Goal: Book appointment/travel/reservation

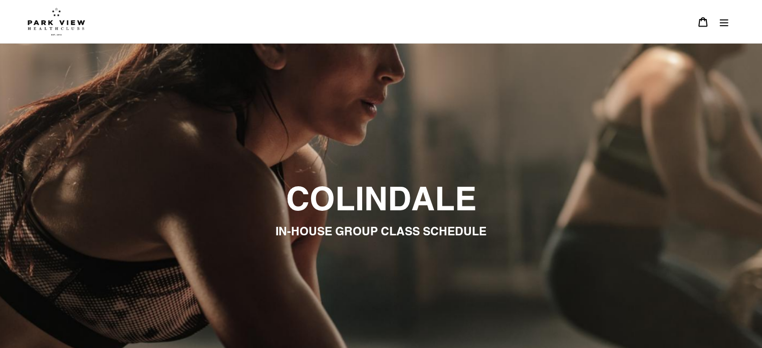
click at [723, 22] on icon "Menu" at bounding box center [724, 22] width 9 height 7
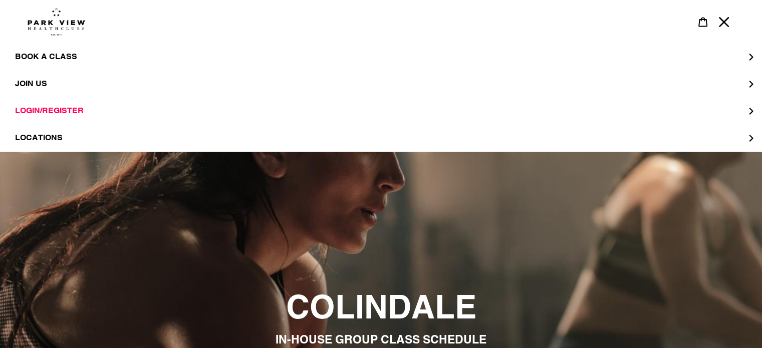
click at [703, 22] on icon at bounding box center [703, 22] width 10 height 10
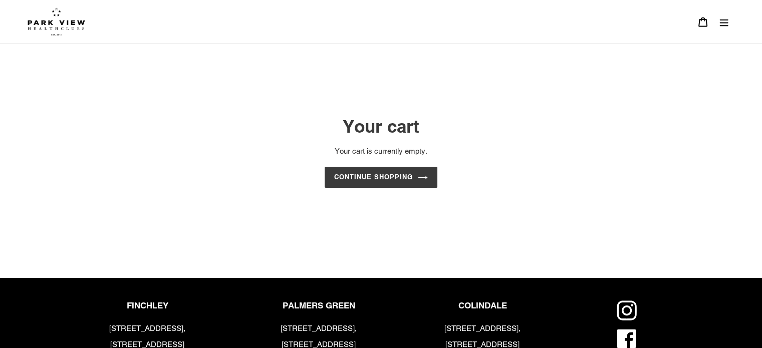
click at [725, 22] on icon "Menu" at bounding box center [724, 22] width 9 height 7
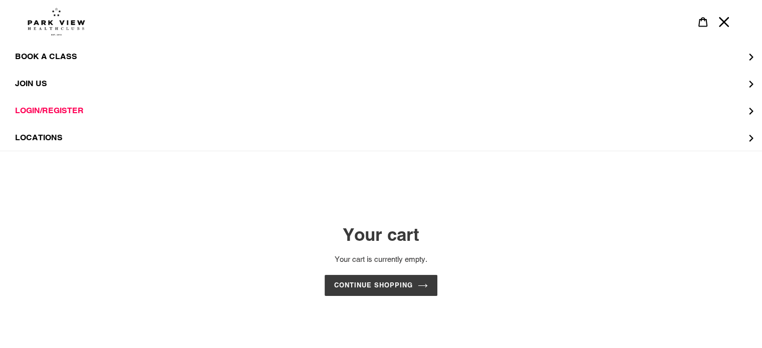
click at [725, 22] on icon "Menu" at bounding box center [724, 22] width 10 height 10
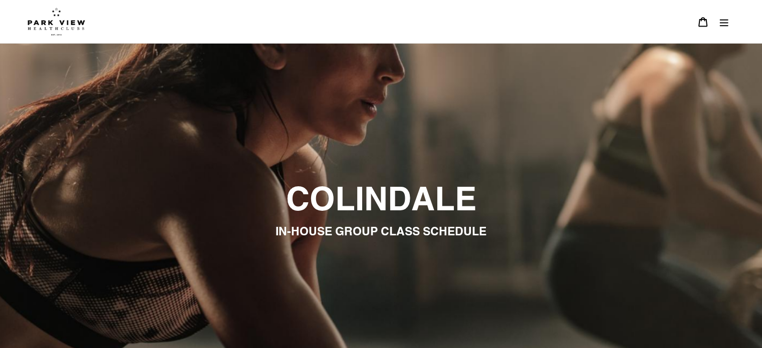
click at [724, 22] on icon "Menu" at bounding box center [724, 22] width 9 height 7
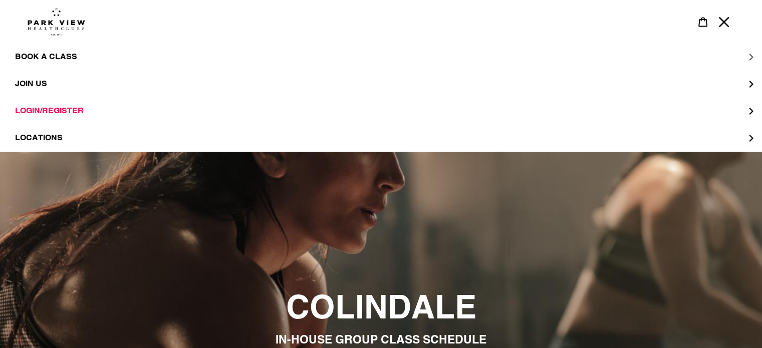
click at [58, 53] on span "BOOK A CLASS" at bounding box center [46, 57] width 62 height 10
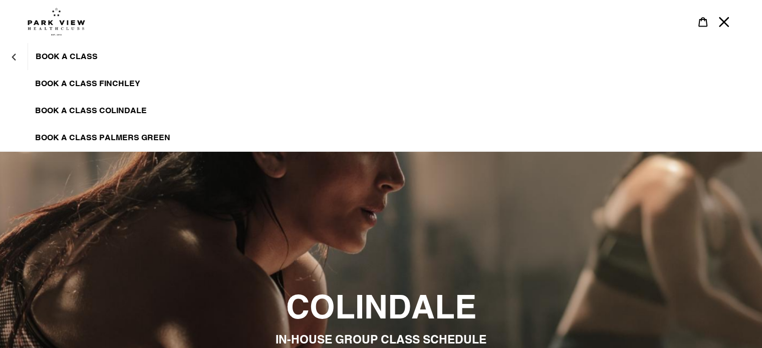
click at [125, 112] on span "BOOK A CLASS COLINDALE" at bounding box center [91, 111] width 112 height 10
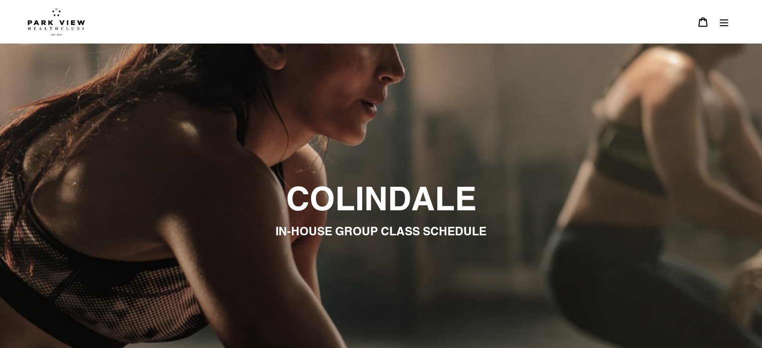
click at [724, 22] on icon "Menu" at bounding box center [724, 22] width 10 height 10
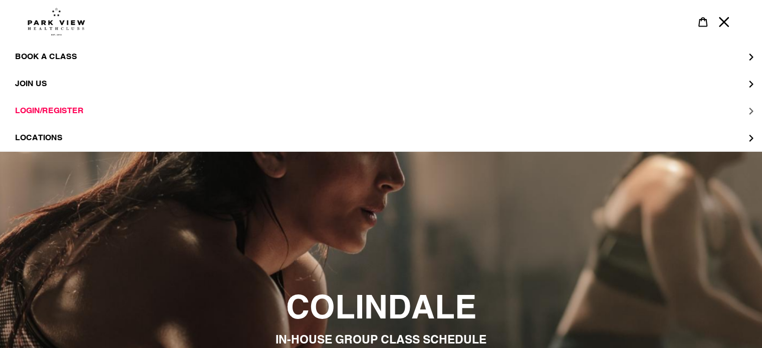
click at [68, 111] on span "LOGIN/REGISTER" at bounding box center [49, 111] width 69 height 10
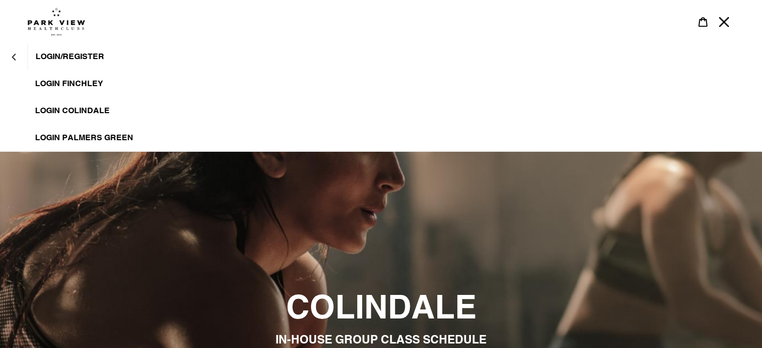
click at [97, 111] on span "LOGIN COLINDALE" at bounding box center [72, 111] width 75 height 10
